Goal: Task Accomplishment & Management: Use online tool/utility

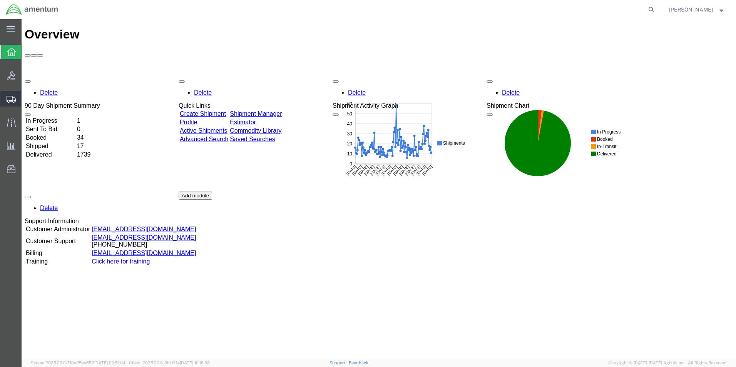
click at [0, 0] on span "Create from Template" at bounding box center [0, 0] width 0 height 0
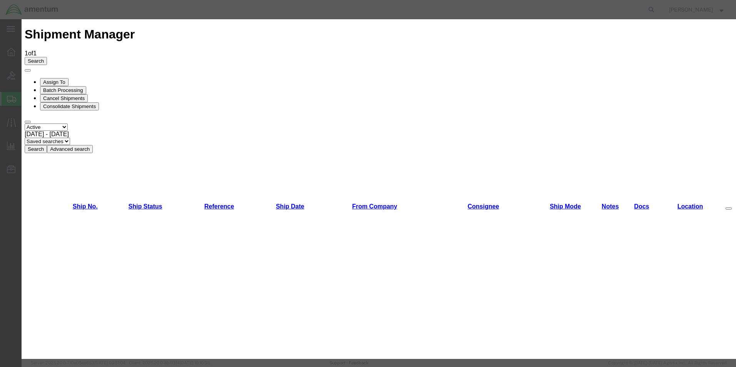
scroll to position [116, 0]
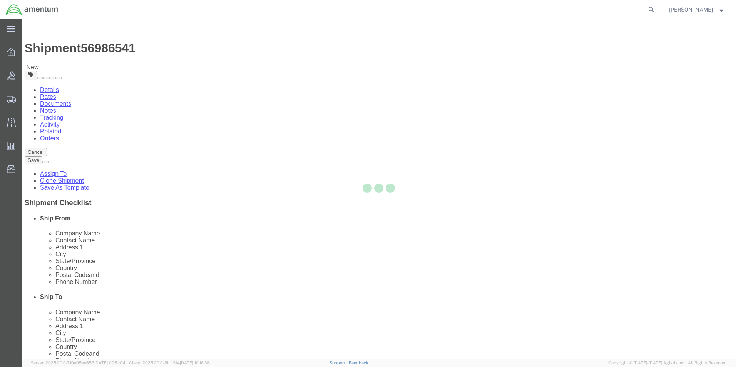
select select "49831"
select select "49947"
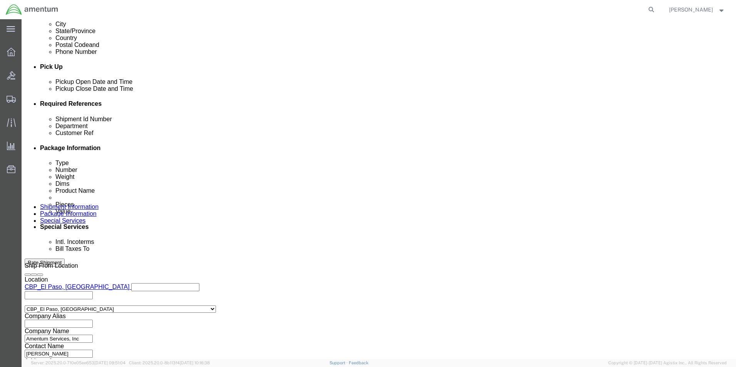
scroll to position [336, 0]
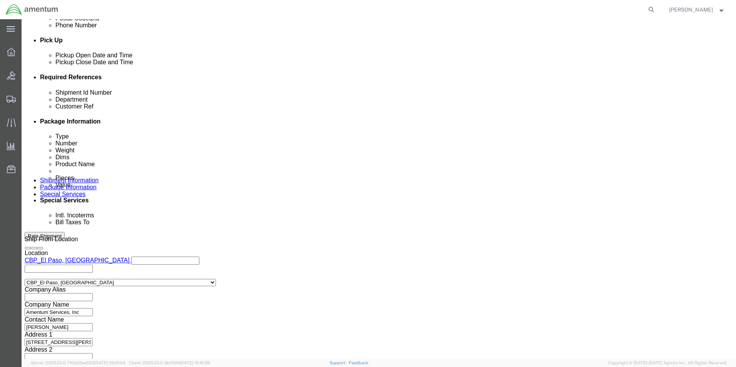
drag, startPoint x: 125, startPoint y: 141, endPoint x: 87, endPoint y: 136, distance: 37.7
click div "Shipment Id Number 327841"
type input "536-006310"
drag, startPoint x: 88, startPoint y: 149, endPoint x: 79, endPoint y: 149, distance: 8.5
click div "Customer Ref 327841"
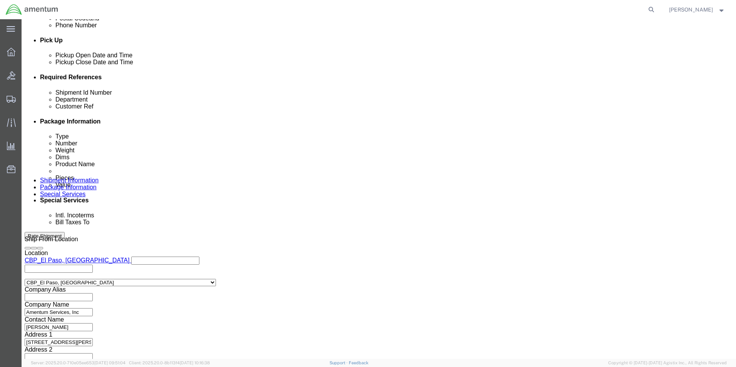
type input "usage"
click button "Continue"
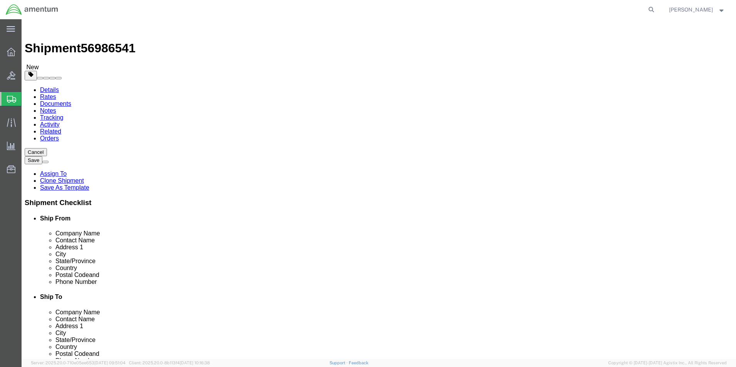
click input "12.00"
click select "Select Bale(s) Basket(s) Bolt(s) Bottle(s) Buckets Bulk Bundle(s) Can(s) Cardbo…"
select select "ENV"
click select "Select Bale(s) Basket(s) Bolt(s) Bottle(s) Buckets Bulk Bundle(s) Can(s) Cardbo…"
type input "9.50"
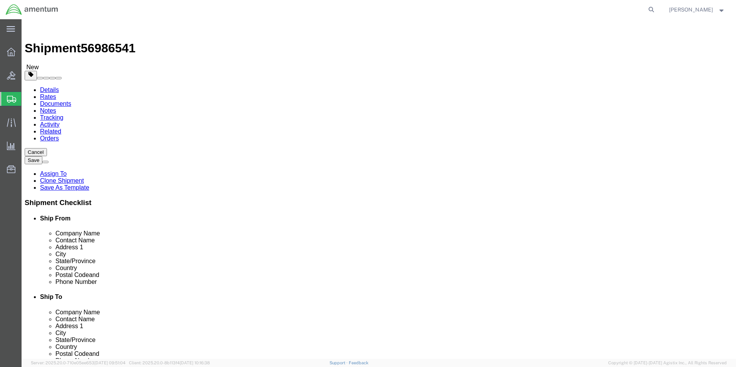
type input "12.50"
type input "1"
click dd "100.00 USD"
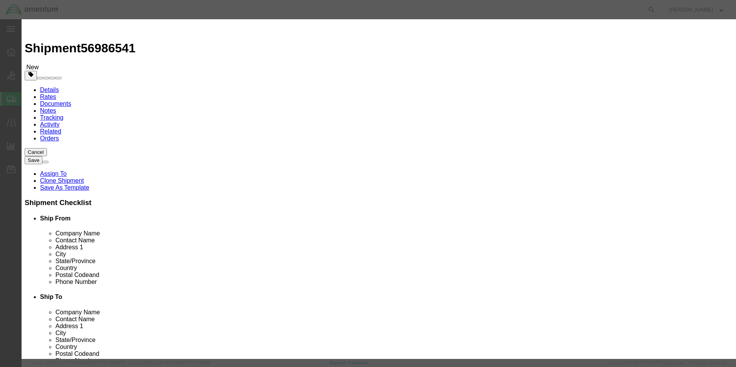
drag, startPoint x: 250, startPoint y: 72, endPoint x: 216, endPoint y: 78, distance: 34.8
click div "Pieces 100.00 Select Bag Barrels 100Board Feet Bottle Box Blister Pack Carats C…"
type input "1"
click label "Class"
click input "1"
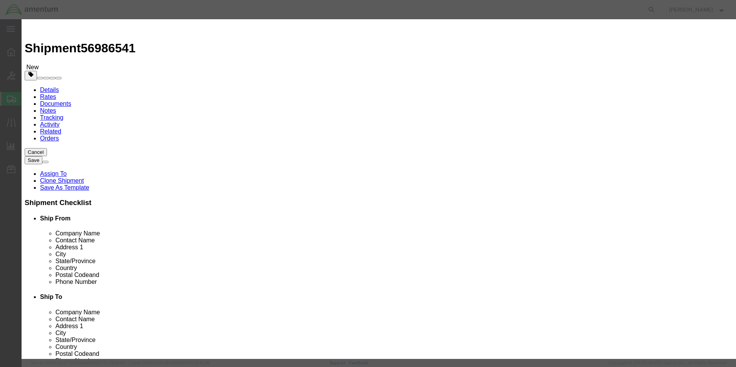
type input "100"
click button "Save & Close"
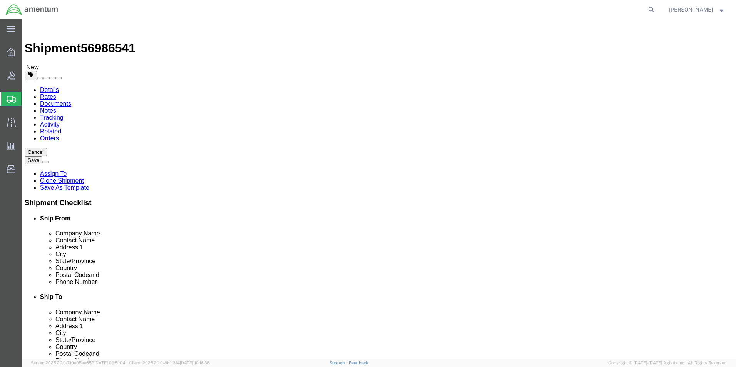
click button "Rate Shipment"
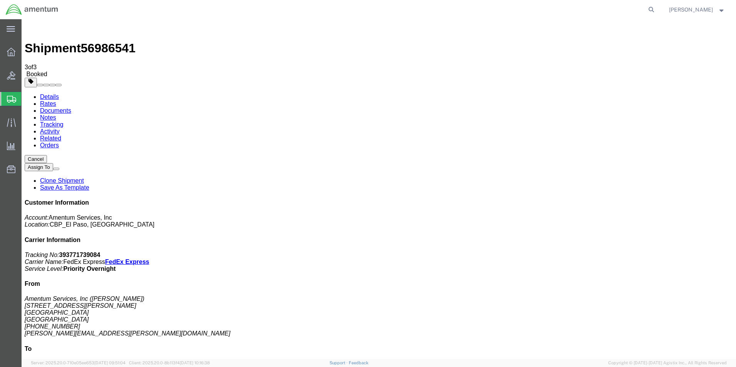
click at [0, 0] on span "Create from Template" at bounding box center [0, 0] width 0 height 0
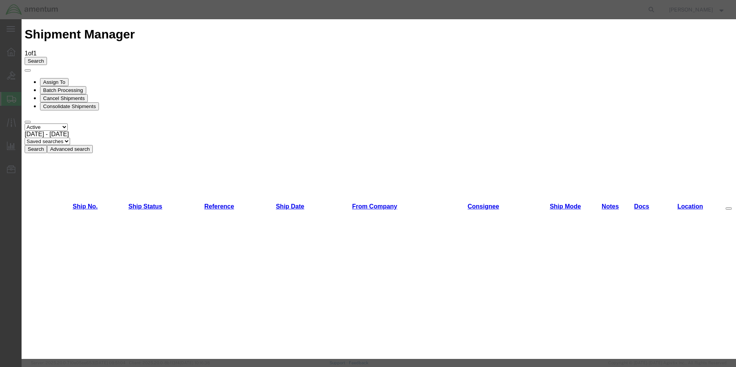
scroll to position [116, 0]
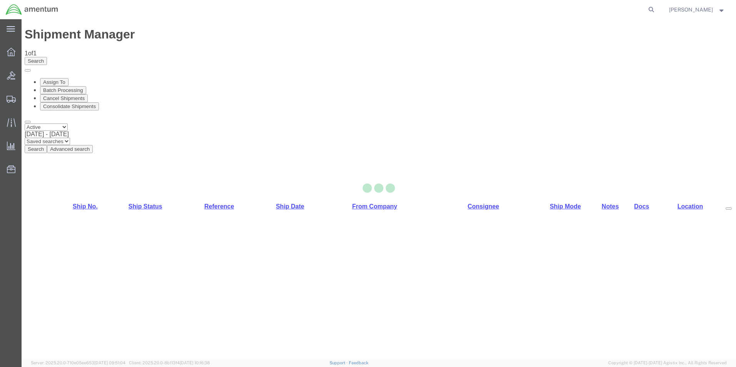
select select "49831"
select select "49914"
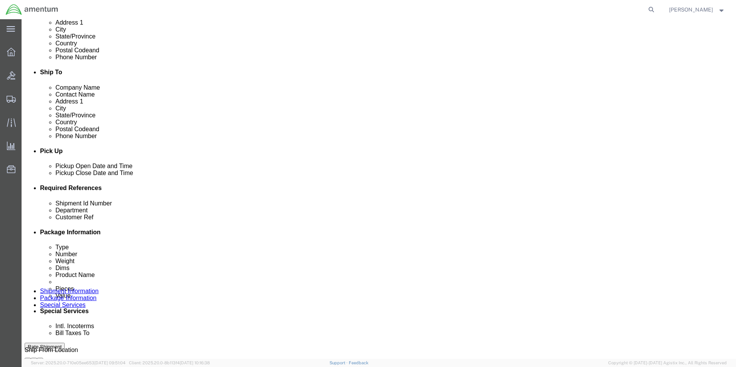
scroll to position [270, 0]
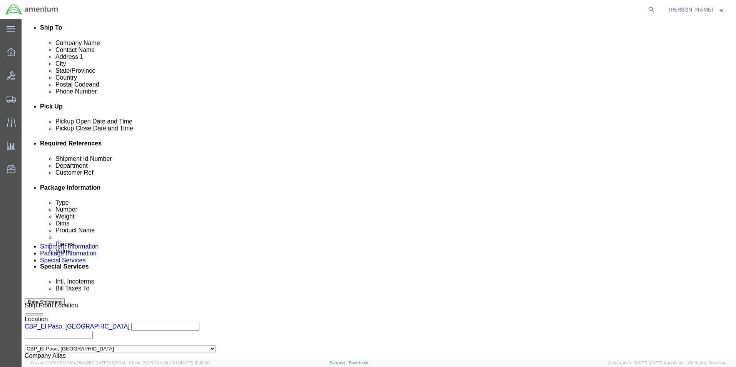
drag, startPoint x: 164, startPoint y: 207, endPoint x: 67, endPoint y: 216, distance: 97.1
click div "Shipment Id Number 321847 Department CBP Select Account Type Activity ID Airlin…"
type input "517-006668"
drag, startPoint x: 128, startPoint y: 216, endPoint x: 73, endPoint y: 214, distance: 55.1
click div "Customer Ref 321847"
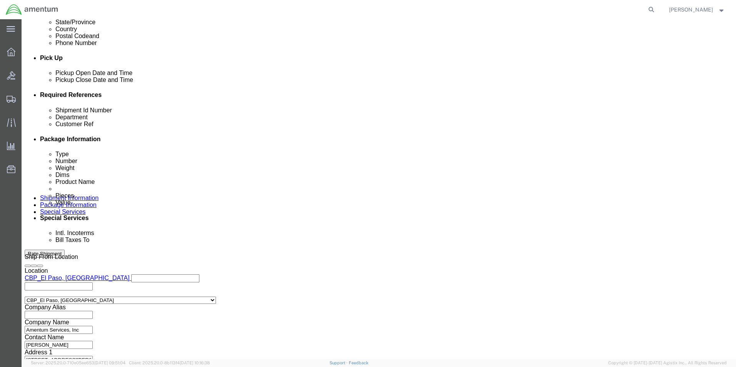
scroll to position [336, 0]
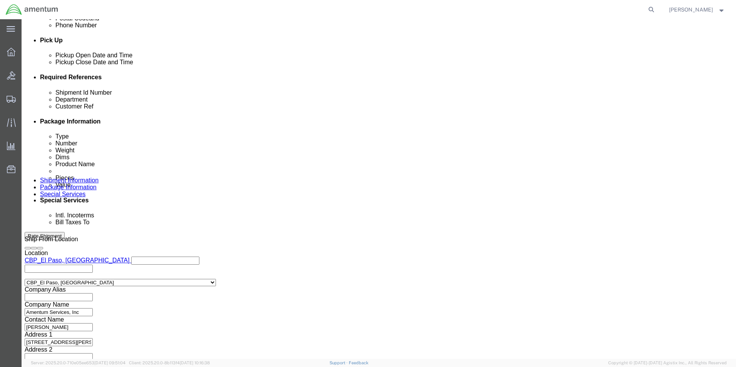
type input "usage"
click button "Continue"
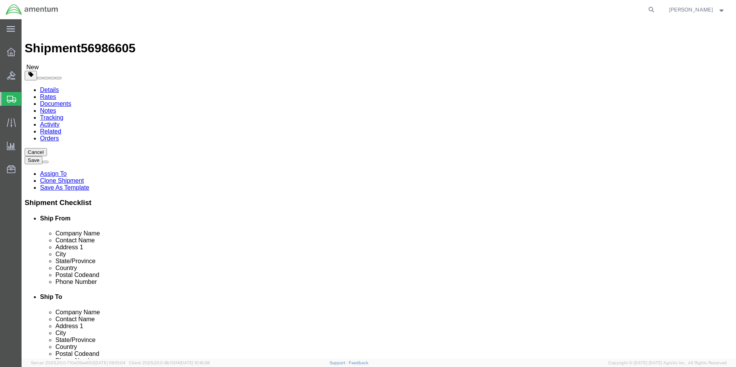
click select "Select Bale(s) Basket(s) Bolt(s) Bottle(s) Buckets Bulk Bundle(s) Can(s) Cardbo…"
select select "ENV"
click select "Select Bale(s) Basket(s) Bolt(s) Bottle(s) Buckets Bulk Bundle(s) Can(s) Cardbo…"
type input "9.50"
type input "12.50"
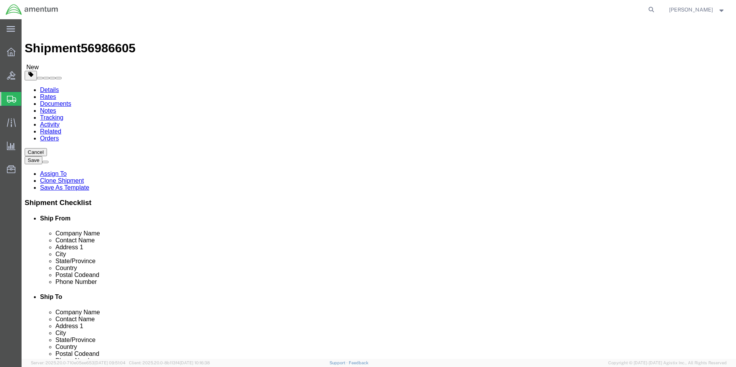
type input "0.25"
type input "1"
click dd "1.00 Each"
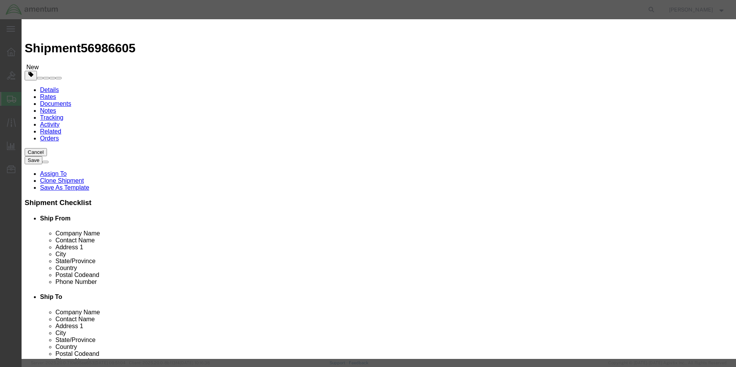
drag, startPoint x: 225, startPoint y: 78, endPoint x: 212, endPoint y: 79, distance: 12.8
click div "1.00"
type input "4"
click input "400"
drag, startPoint x: 242, startPoint y: 87, endPoint x: 211, endPoint y: 90, distance: 30.9
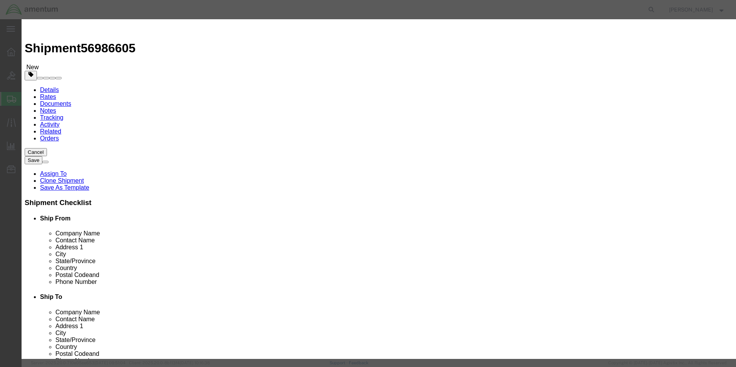
click div "Total Value 400 Select ADP AED AFN ALL AMD AOA ARS ATS AUD AWG AZN BAM BBD BDT …"
type input "100"
click button "Save & Close"
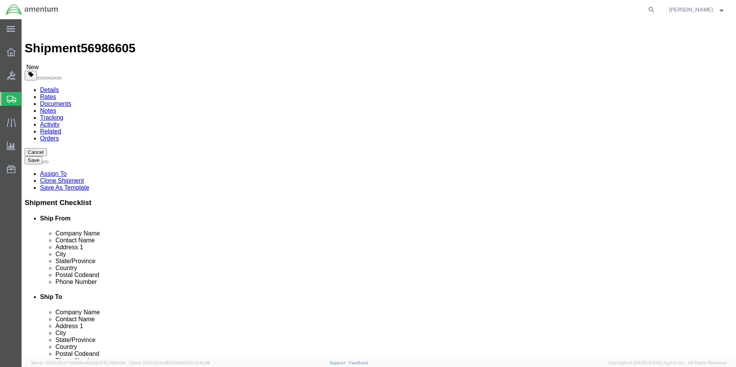
click button "Rate Shipment"
